Goal: Find specific page/section: Find specific page/section

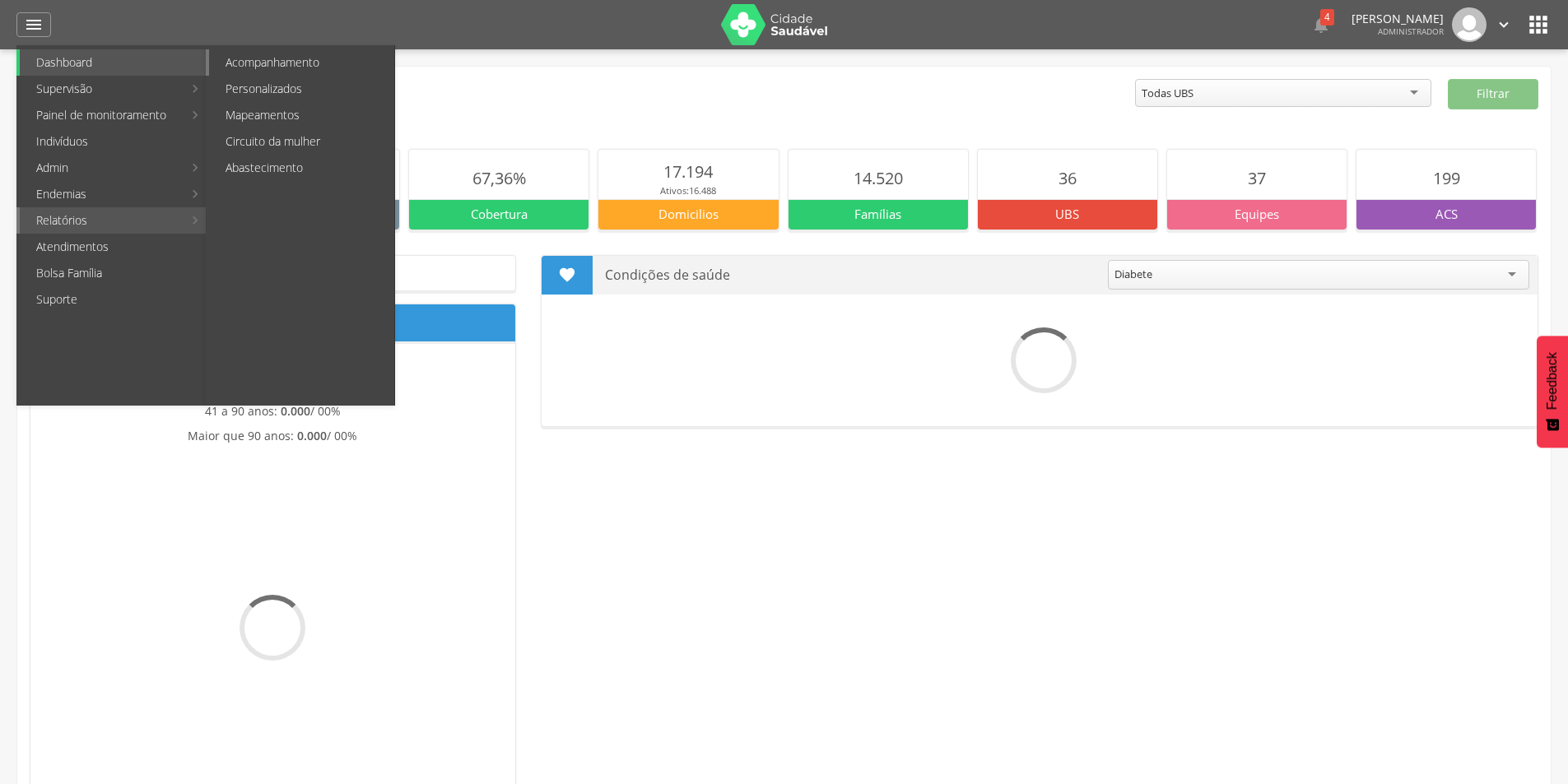
click at [325, 66] on link "Acompanhamento" at bounding box center [302, 63] width 185 height 26
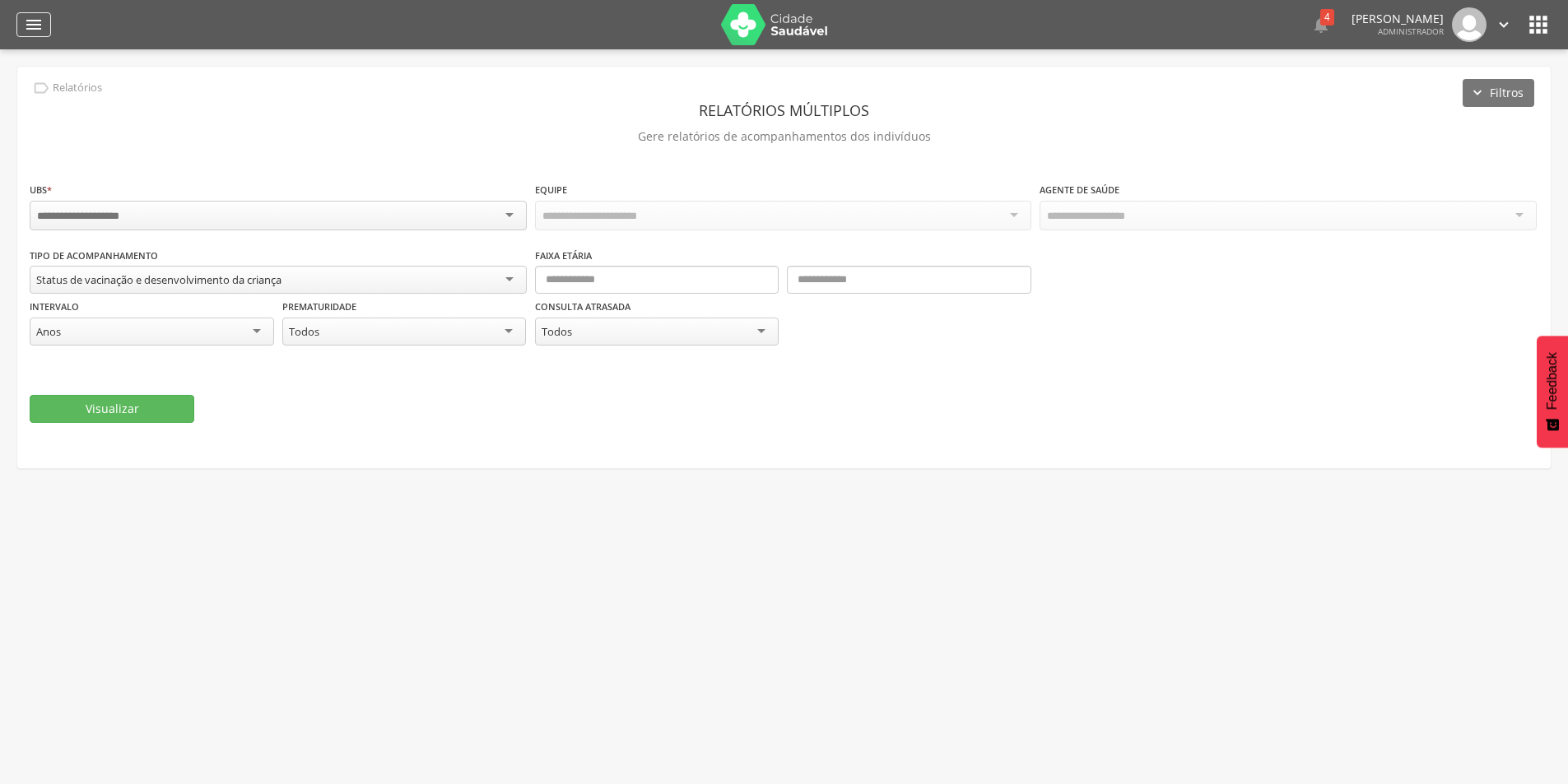
click at [31, 34] on icon "" at bounding box center [34, 25] width 20 height 20
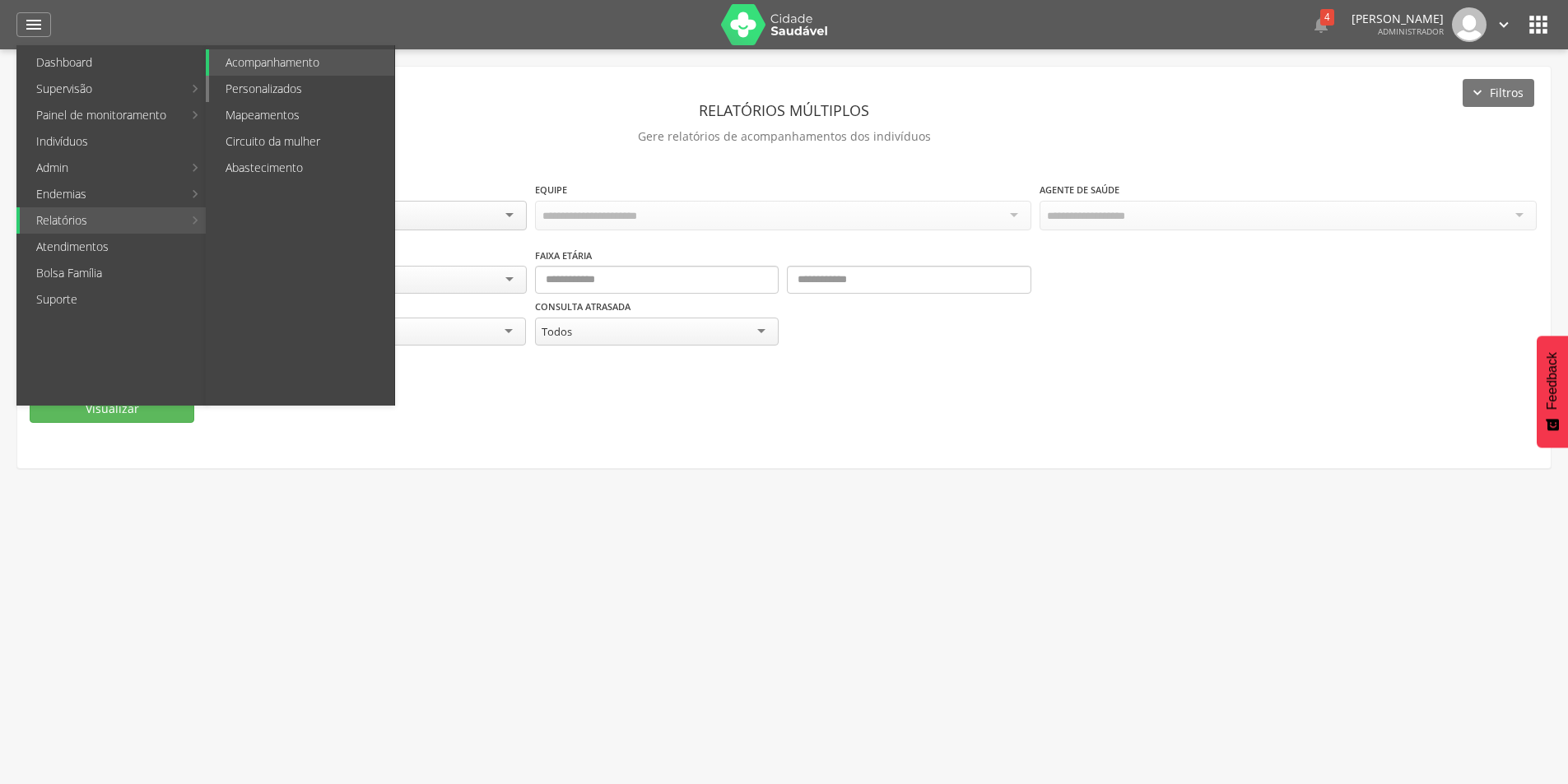
click at [329, 92] on link "Personalizados" at bounding box center [302, 89] width 185 height 26
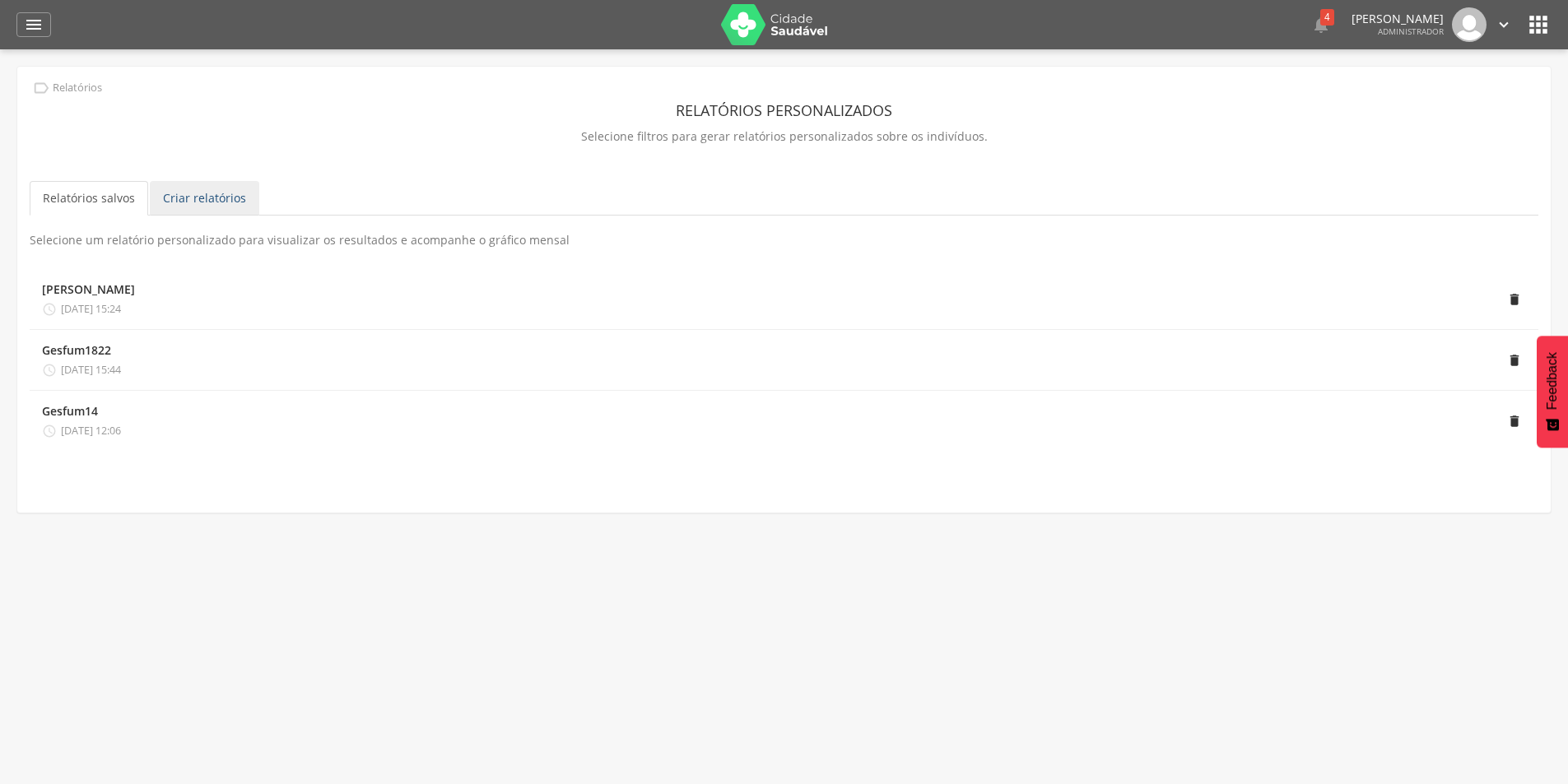
click at [204, 197] on link "Criar relatórios" at bounding box center [204, 199] width 110 height 35
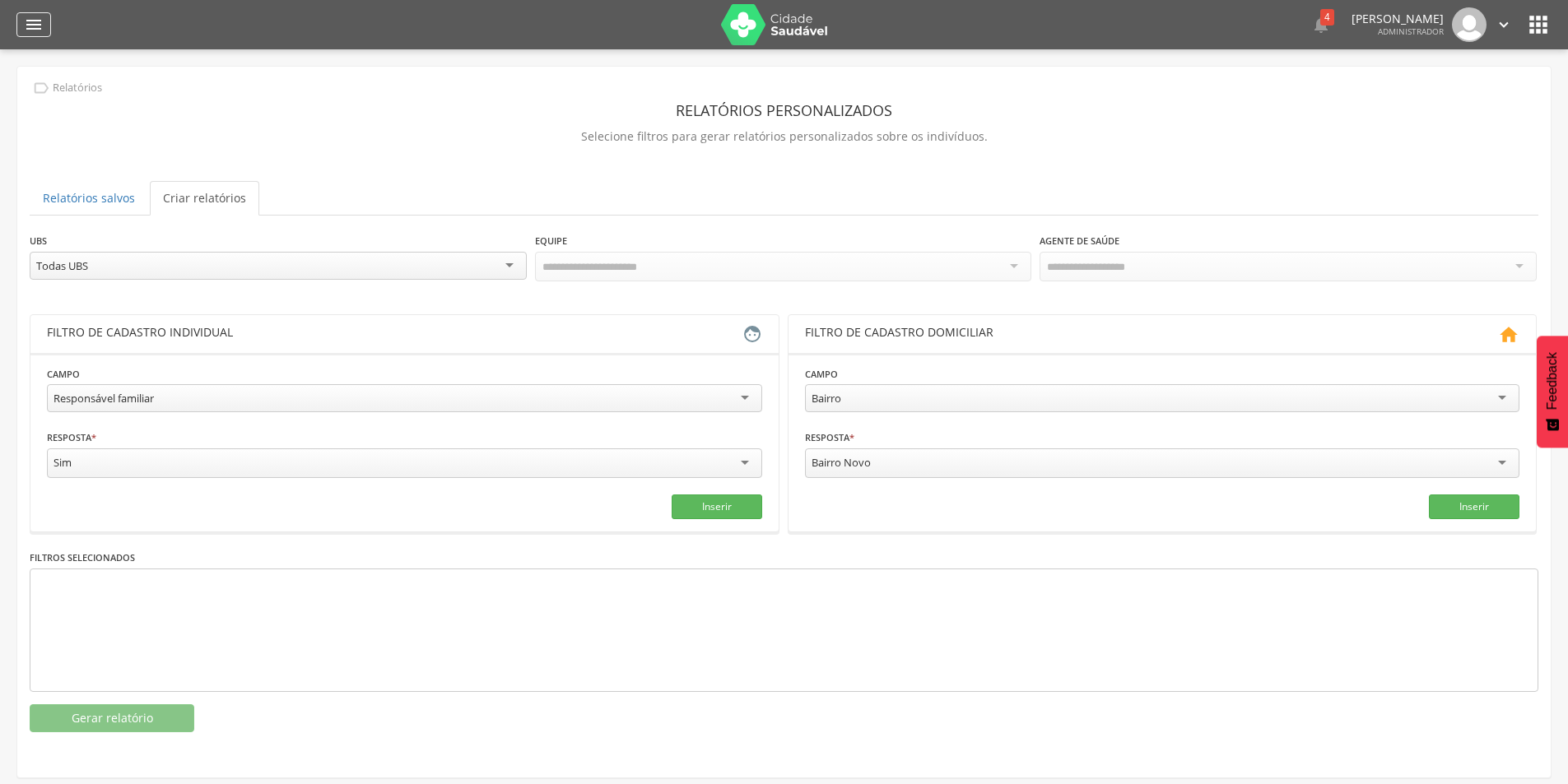
click at [31, 31] on icon "" at bounding box center [34, 25] width 20 height 20
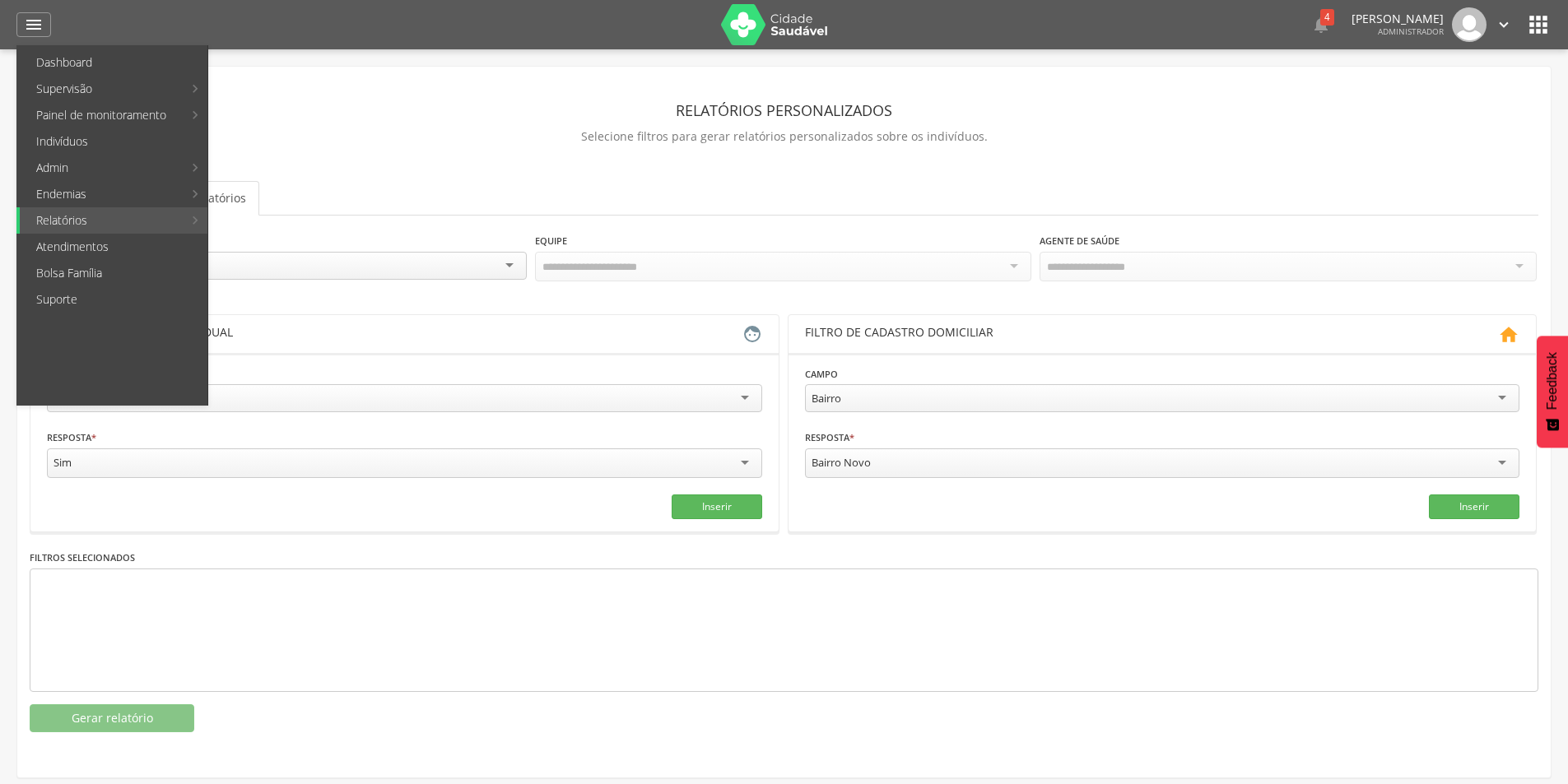
click at [1545, 17] on icon "" at bounding box center [1538, 25] width 26 height 26
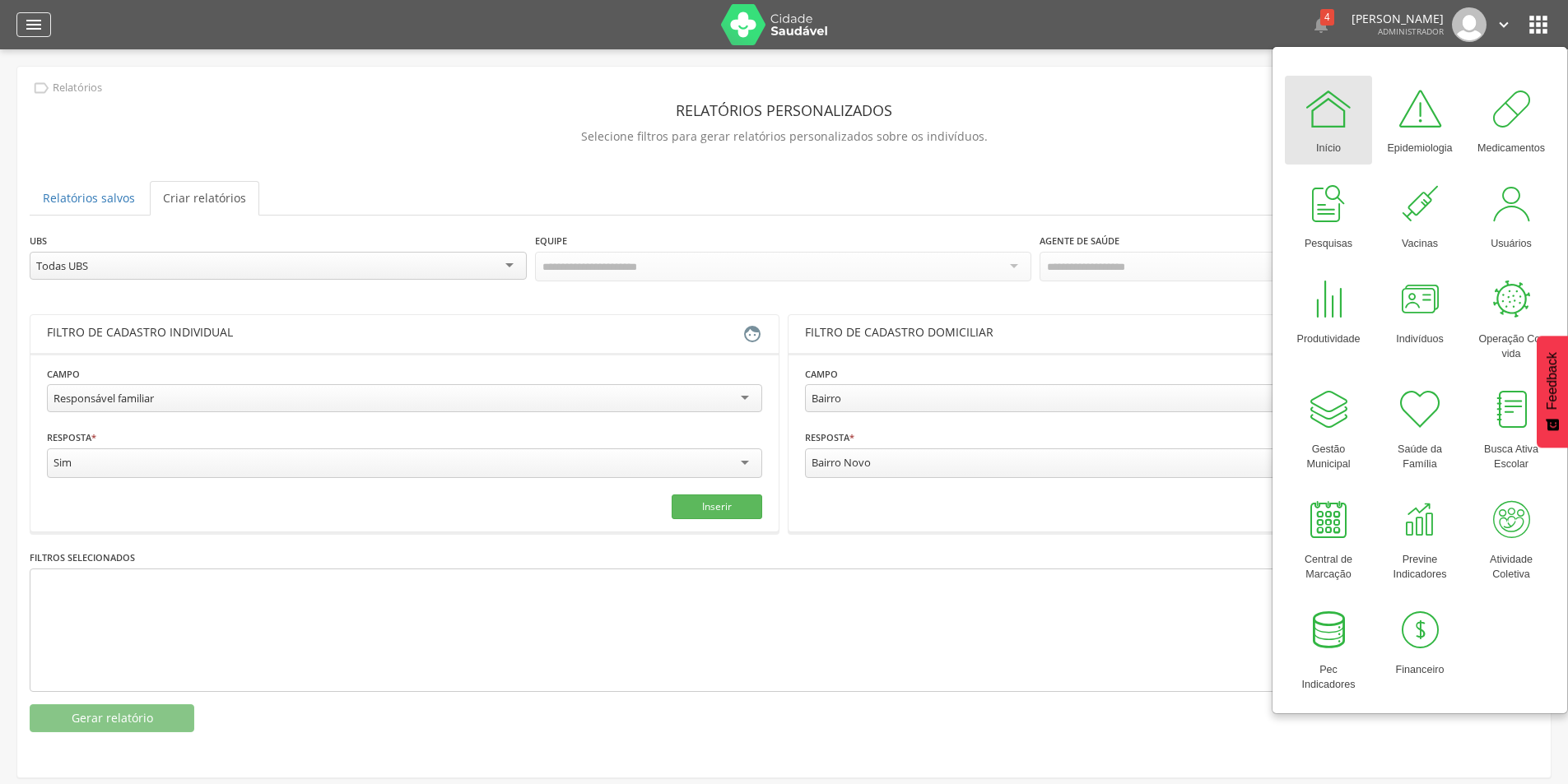
click at [35, 17] on icon "" at bounding box center [34, 25] width 20 height 20
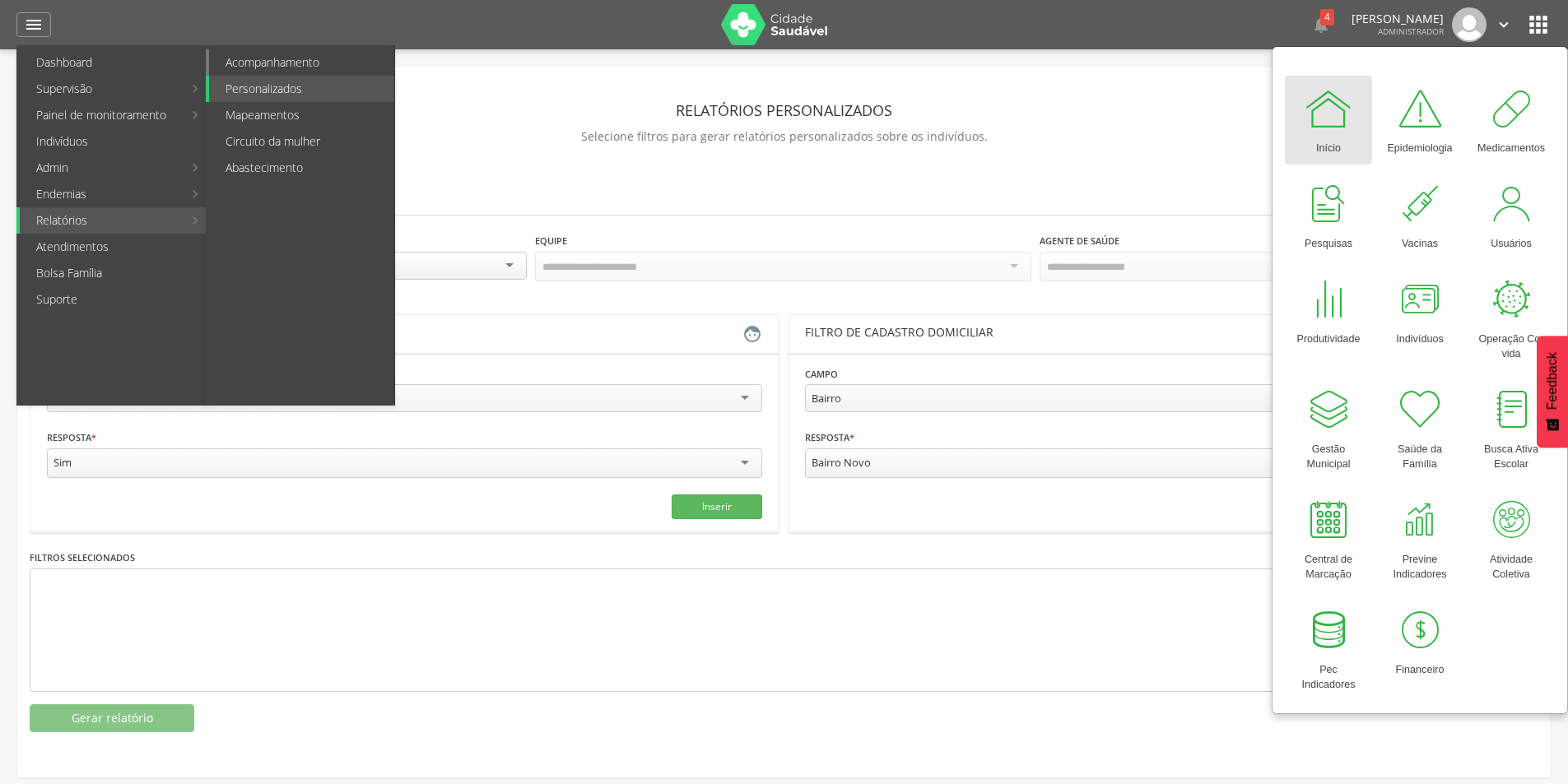
click at [251, 51] on link "Acompanhamento" at bounding box center [302, 63] width 185 height 26
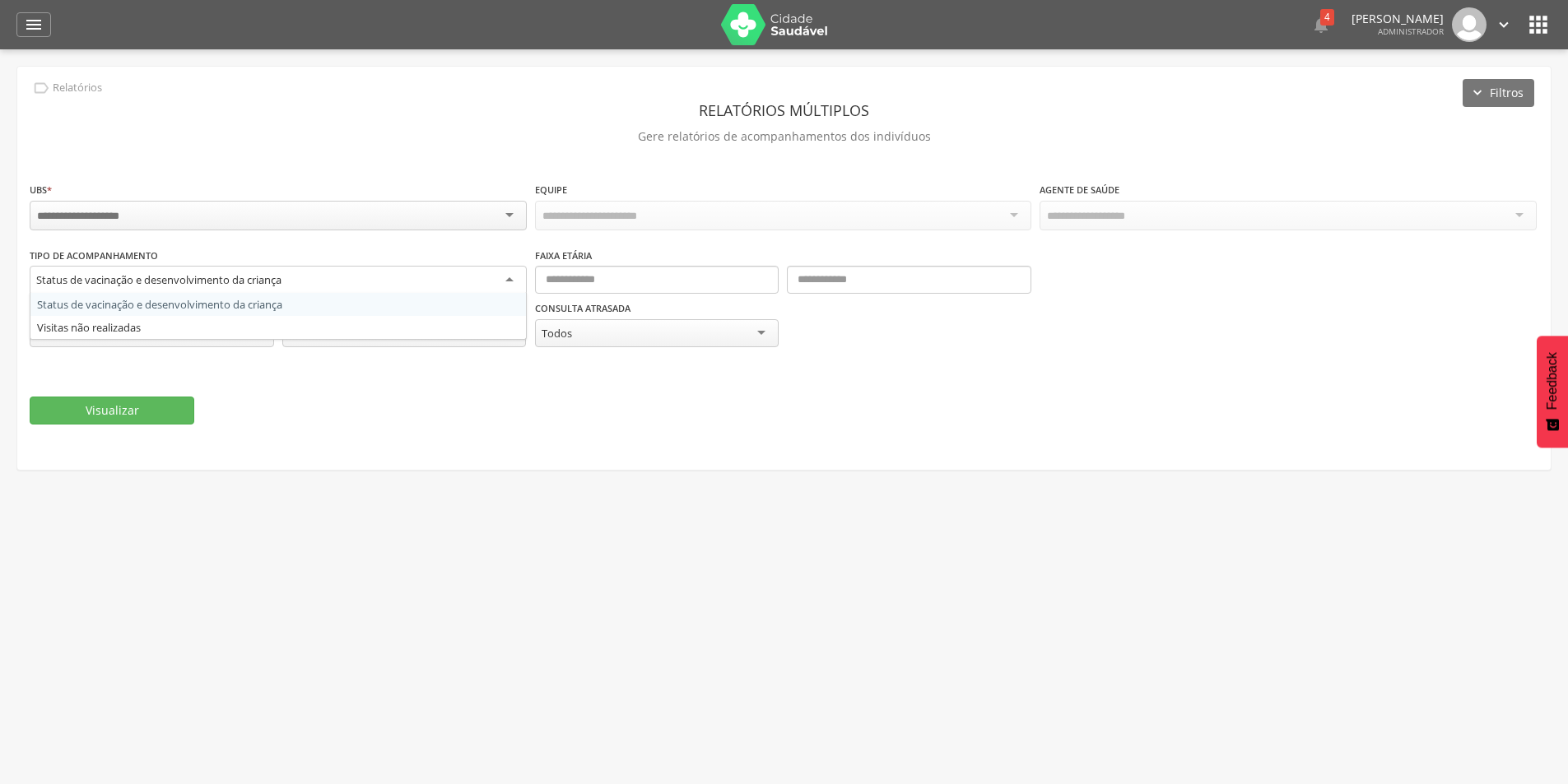
click at [167, 282] on div "Status de vacinação e desenvolvimento da criança" at bounding box center [158, 279] width 245 height 15
click at [44, 25] on div "" at bounding box center [34, 25] width 35 height 25
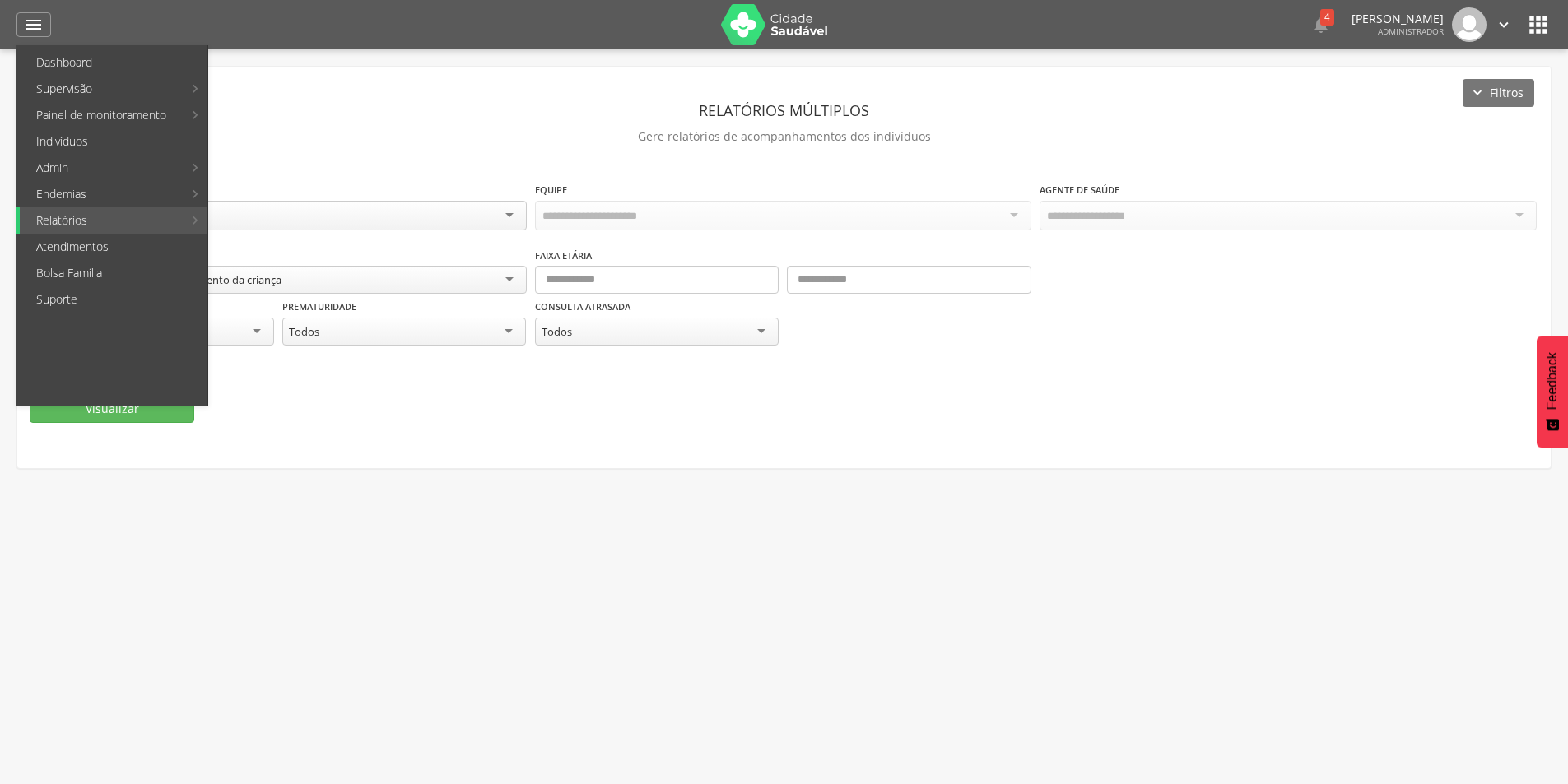
click at [1539, 32] on icon "" at bounding box center [1538, 25] width 26 height 26
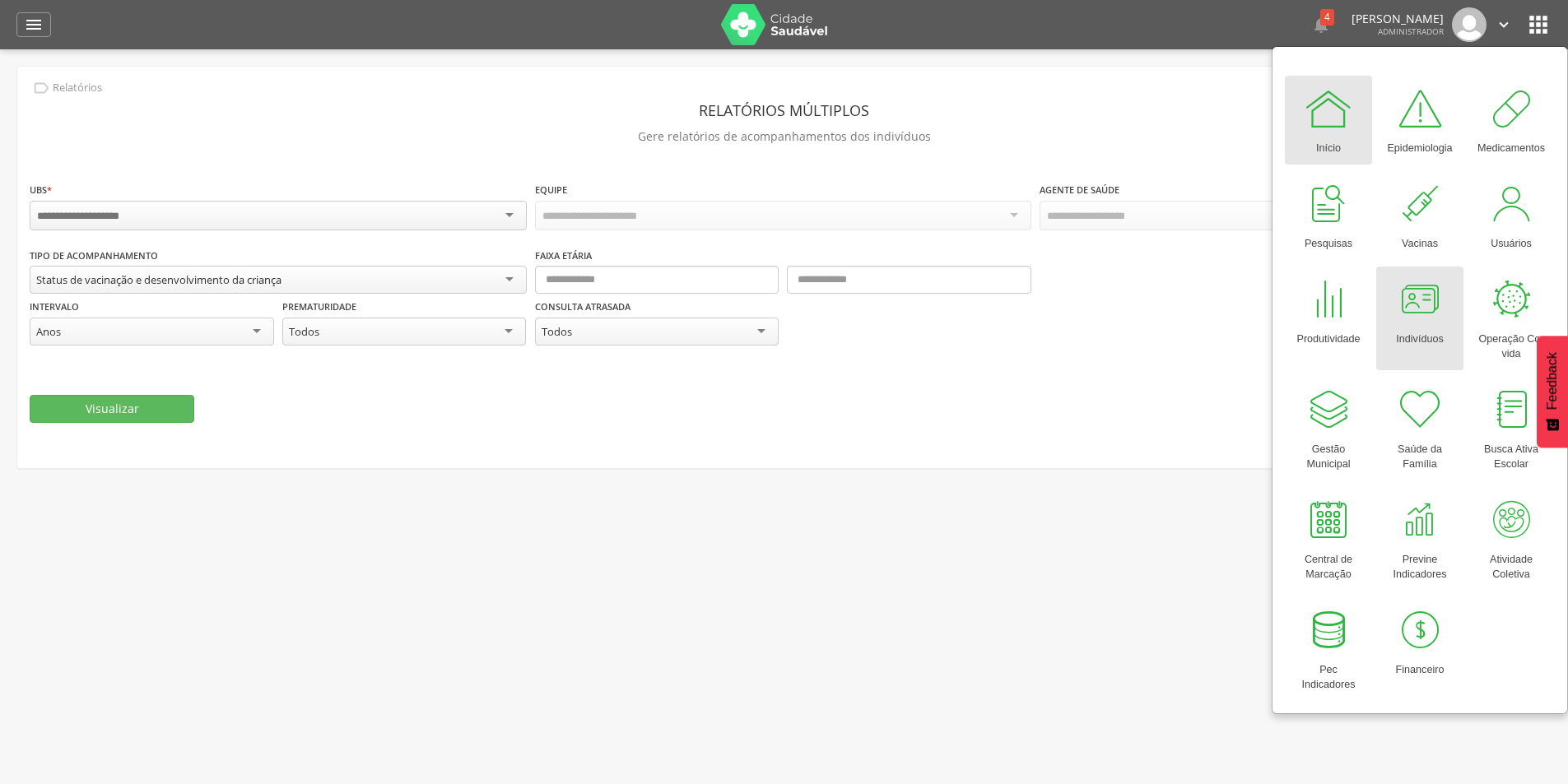
click at [1415, 329] on div "Indivíduos" at bounding box center [1419, 336] width 47 height 23
